Goal: Task Accomplishment & Management: Use online tool/utility

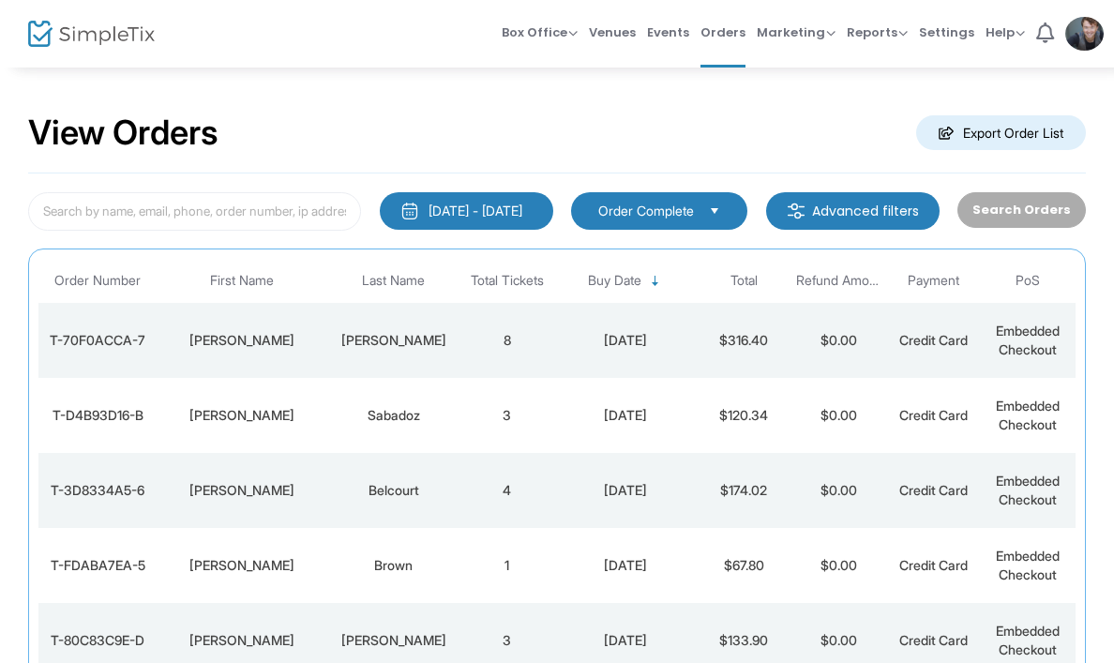
click at [590, 337] on div "[DATE]" at bounding box center [625, 340] width 133 height 19
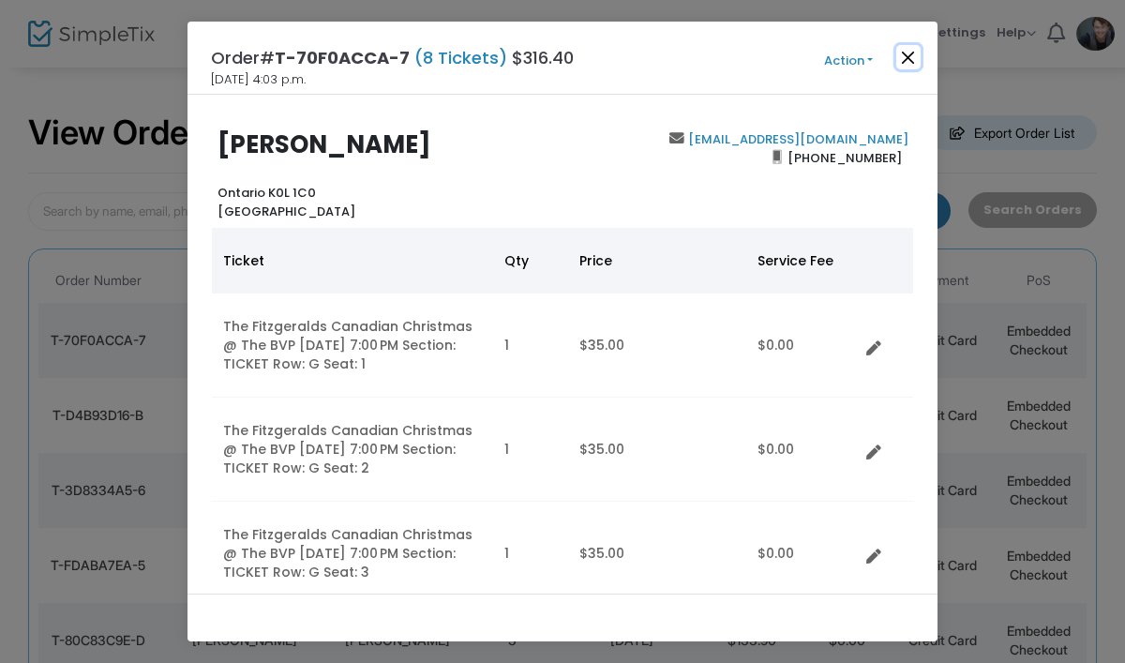
click at [908, 60] on button "Close" at bounding box center [908, 57] width 24 height 24
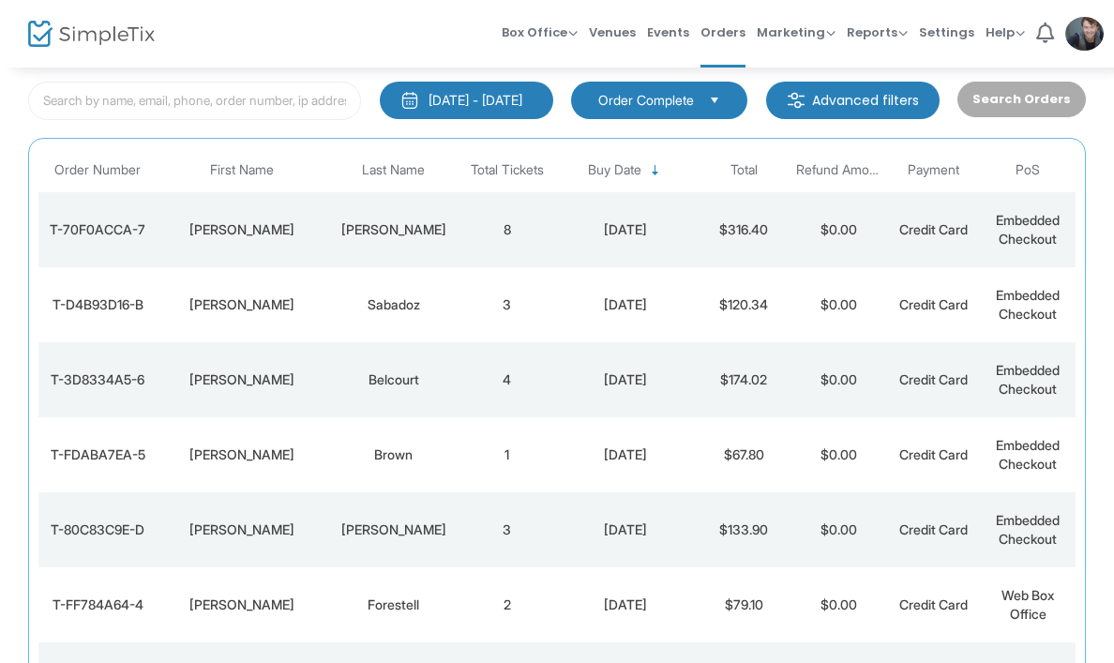
scroll to position [60, 0]
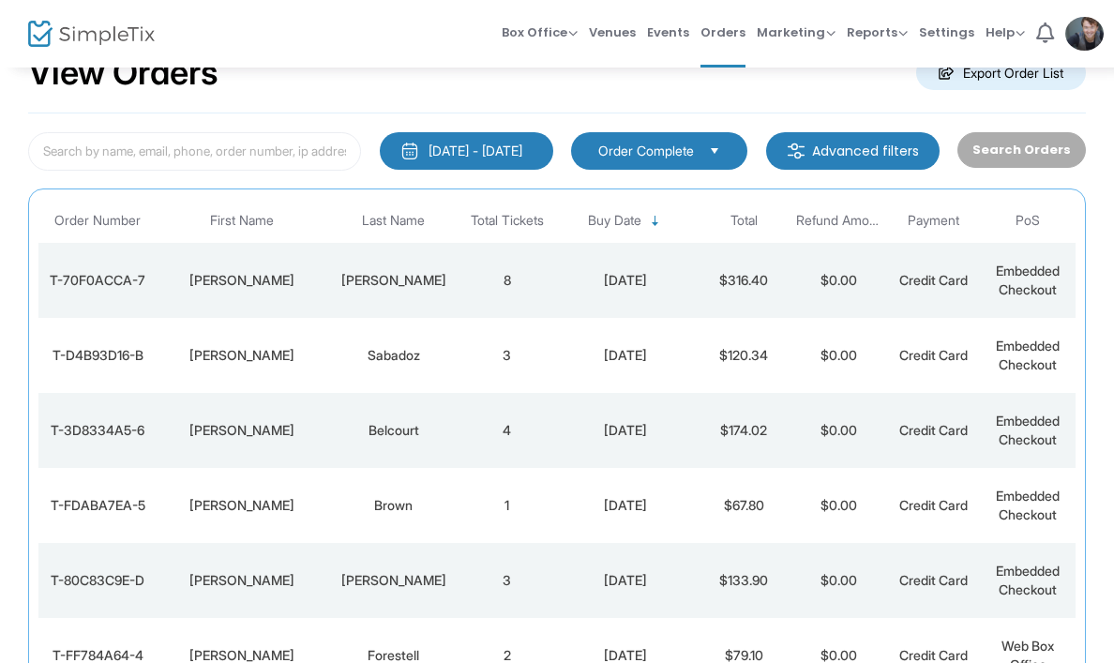
click at [517, 304] on td "8" at bounding box center [506, 280] width 95 height 75
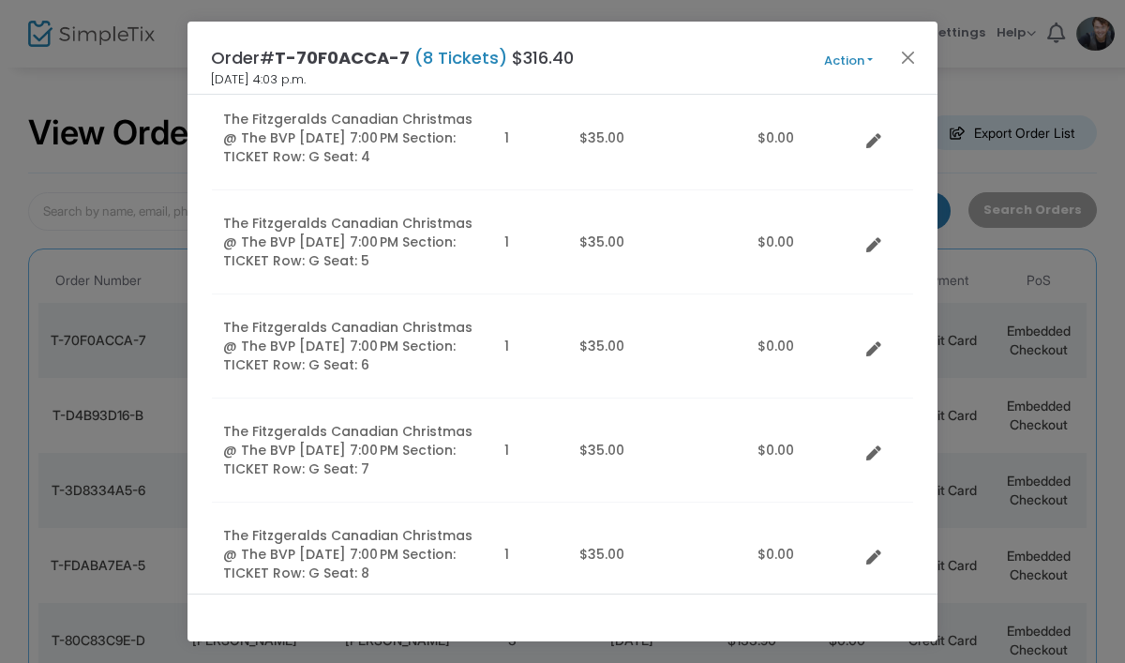
scroll to position [0, 0]
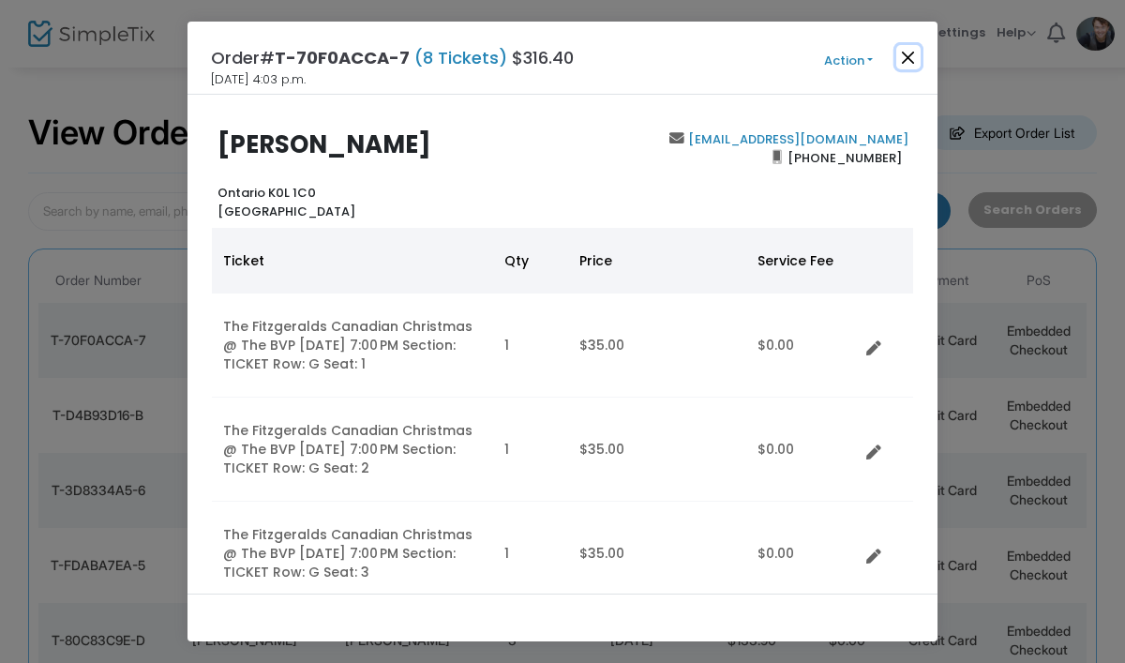
click at [915, 56] on button "Close" at bounding box center [908, 57] width 24 height 24
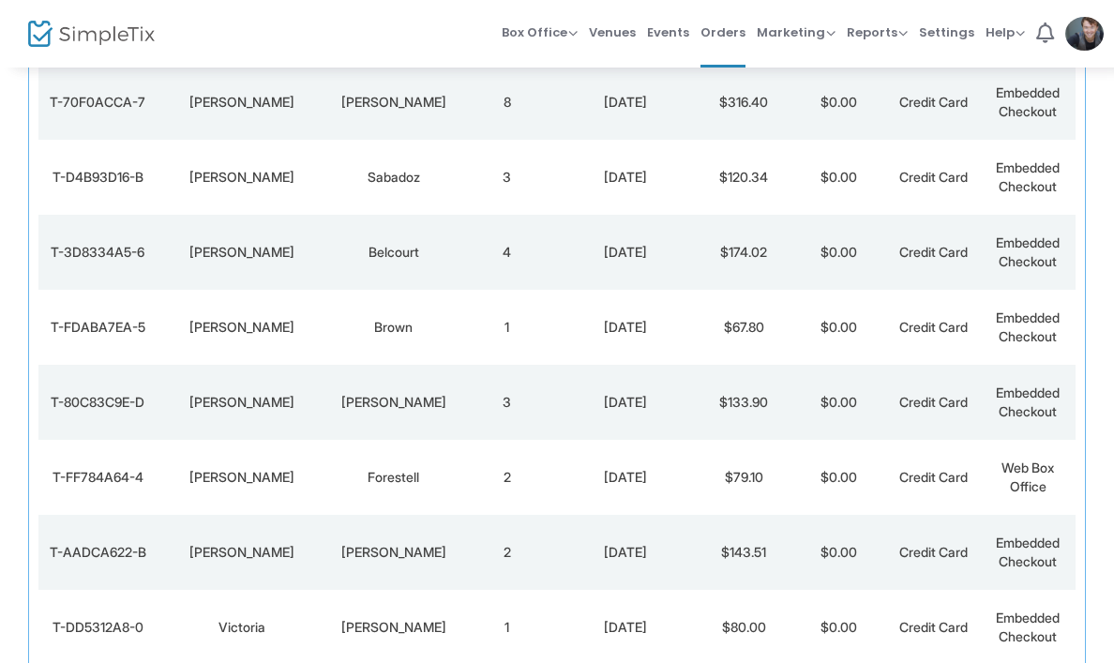
scroll to position [240, 0]
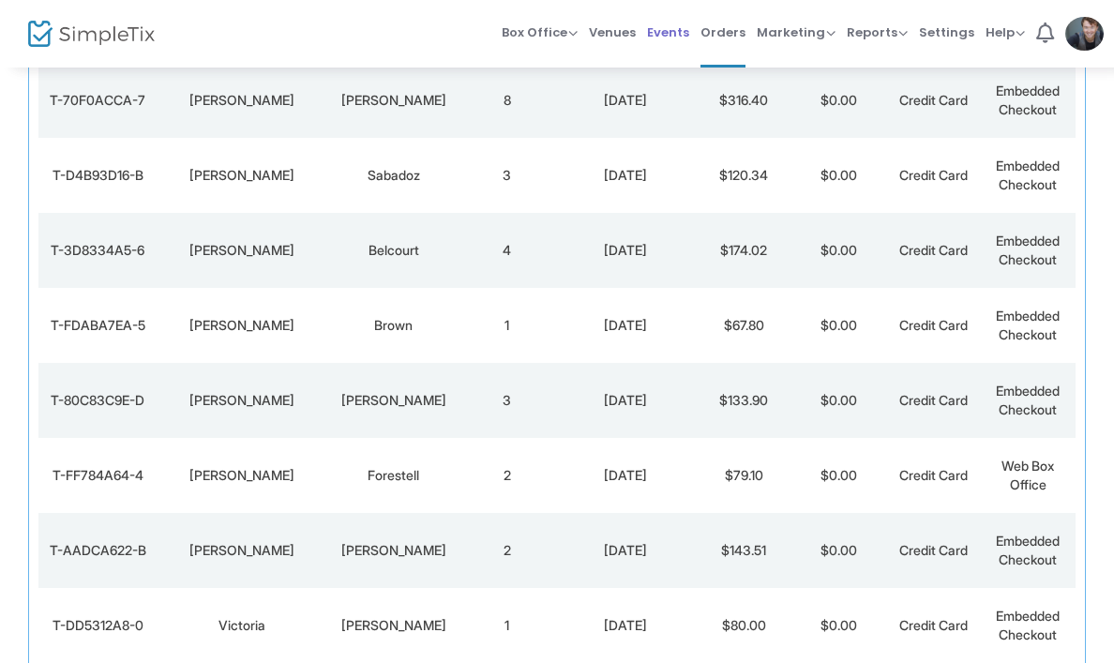
click at [688, 32] on span "Events" at bounding box center [668, 32] width 42 height 48
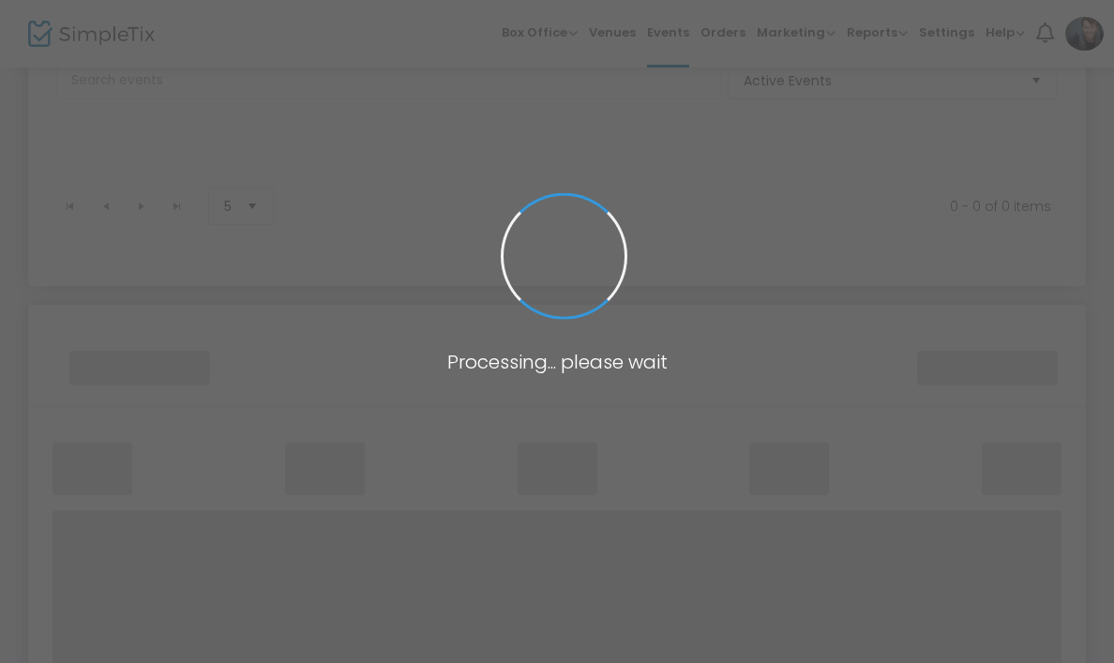
scroll to position [384, 0]
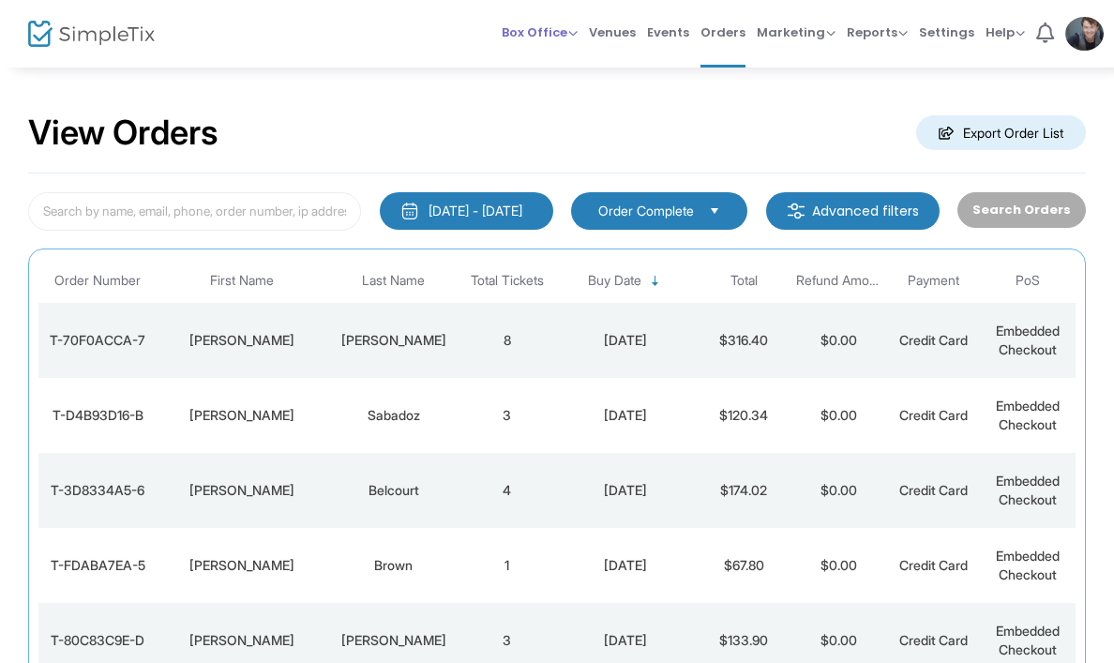
click at [551, 40] on span "Box Office" at bounding box center [539, 32] width 76 height 18
click at [533, 48] on li "Sell Tickets" at bounding box center [568, 63] width 134 height 37
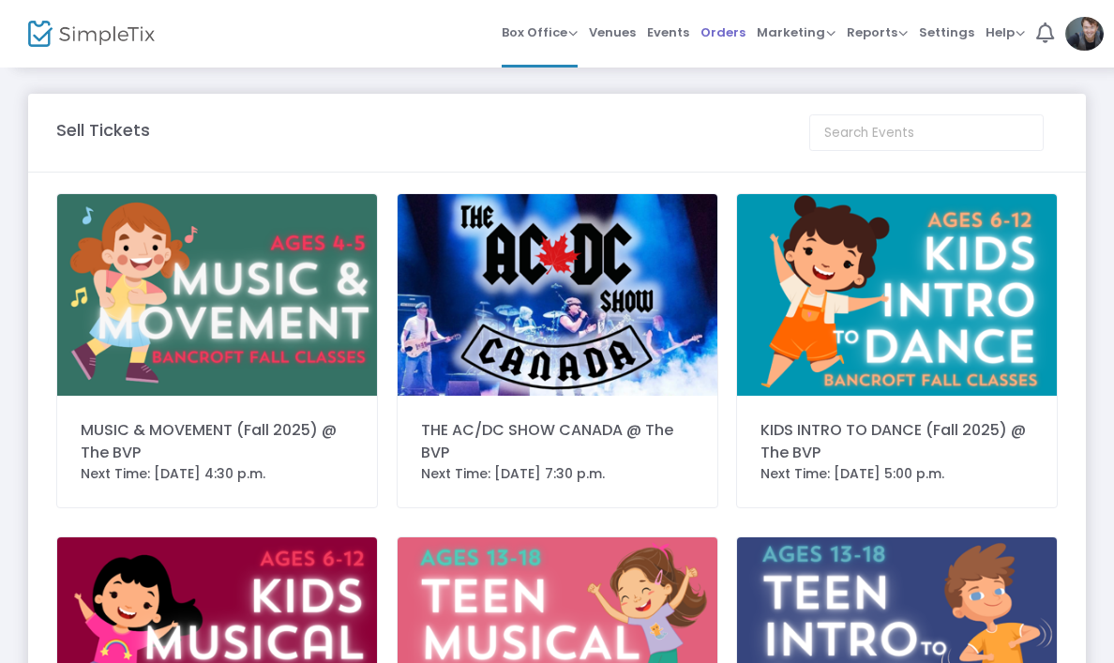
click at [751, 32] on li "Orders" at bounding box center [723, 33] width 56 height 67
click at [740, 26] on span "Orders" at bounding box center [722, 32] width 45 height 48
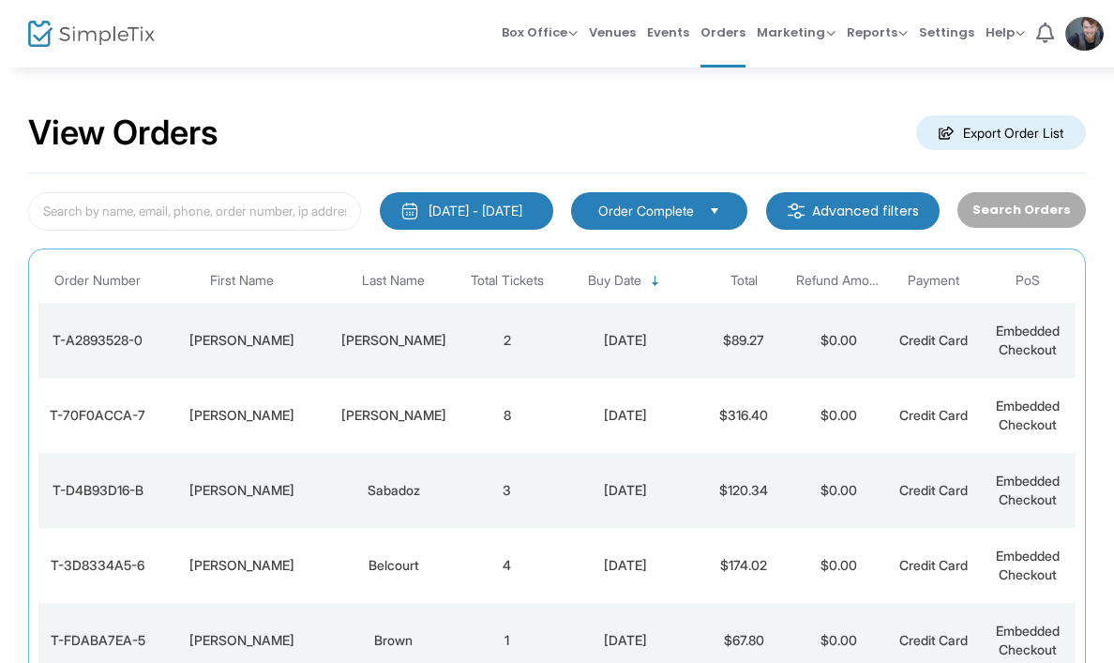
click at [584, 337] on div "[DATE]" at bounding box center [625, 340] width 133 height 19
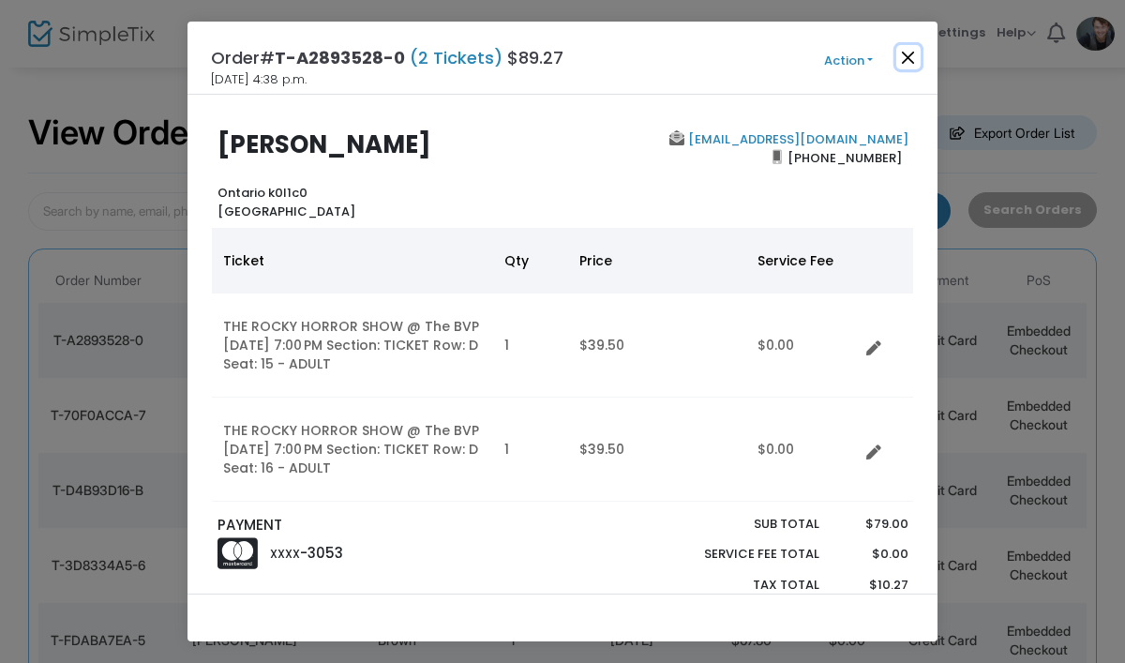
click at [914, 56] on button "Close" at bounding box center [908, 57] width 24 height 24
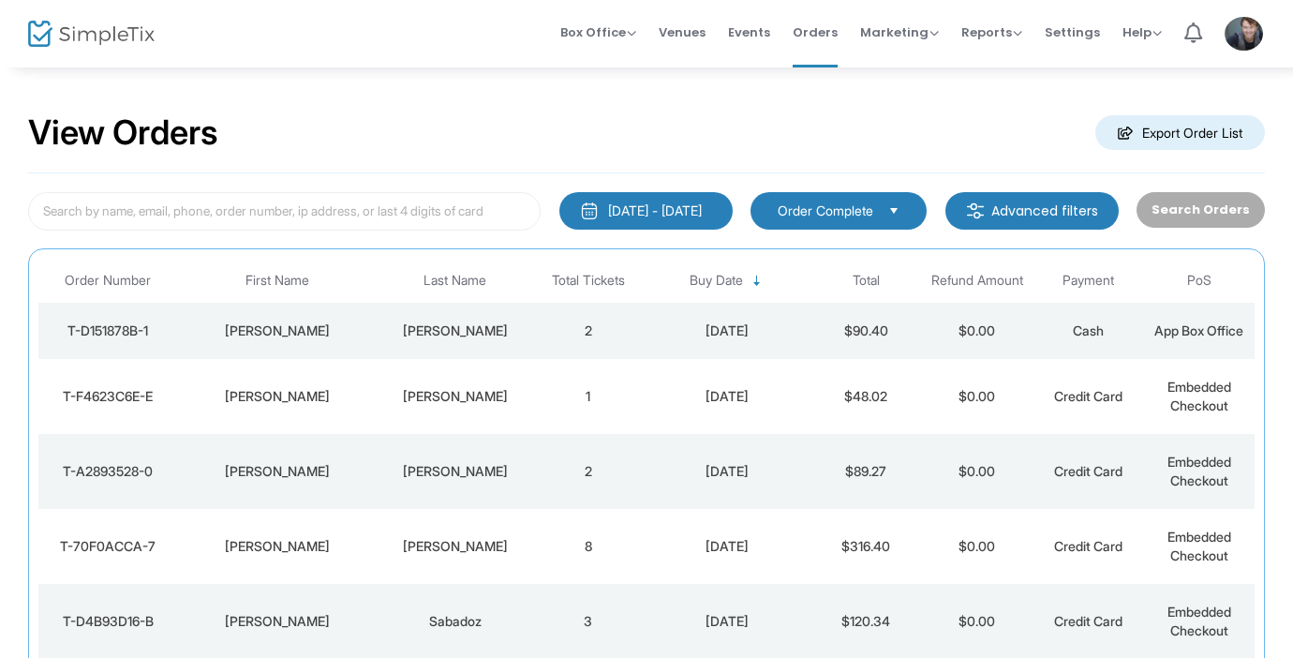
scroll to position [34, 0]
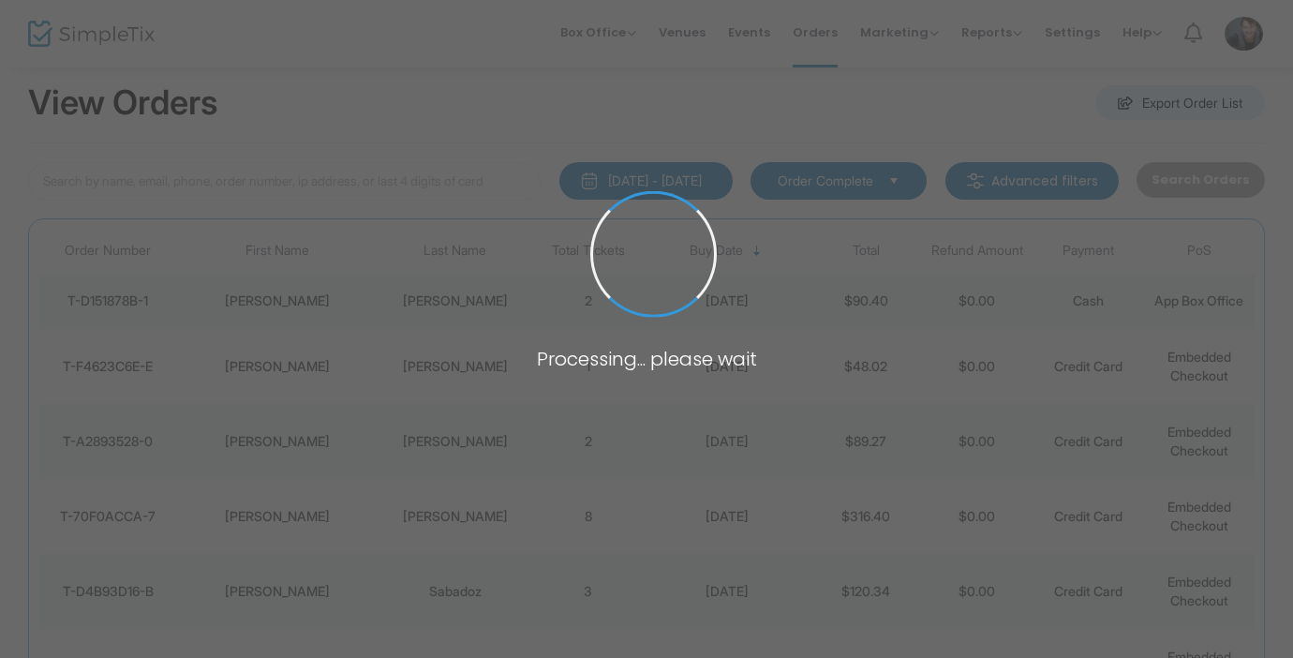
scroll to position [34, 0]
